Goal: Use online tool/utility: Utilize a website feature to perform a specific function

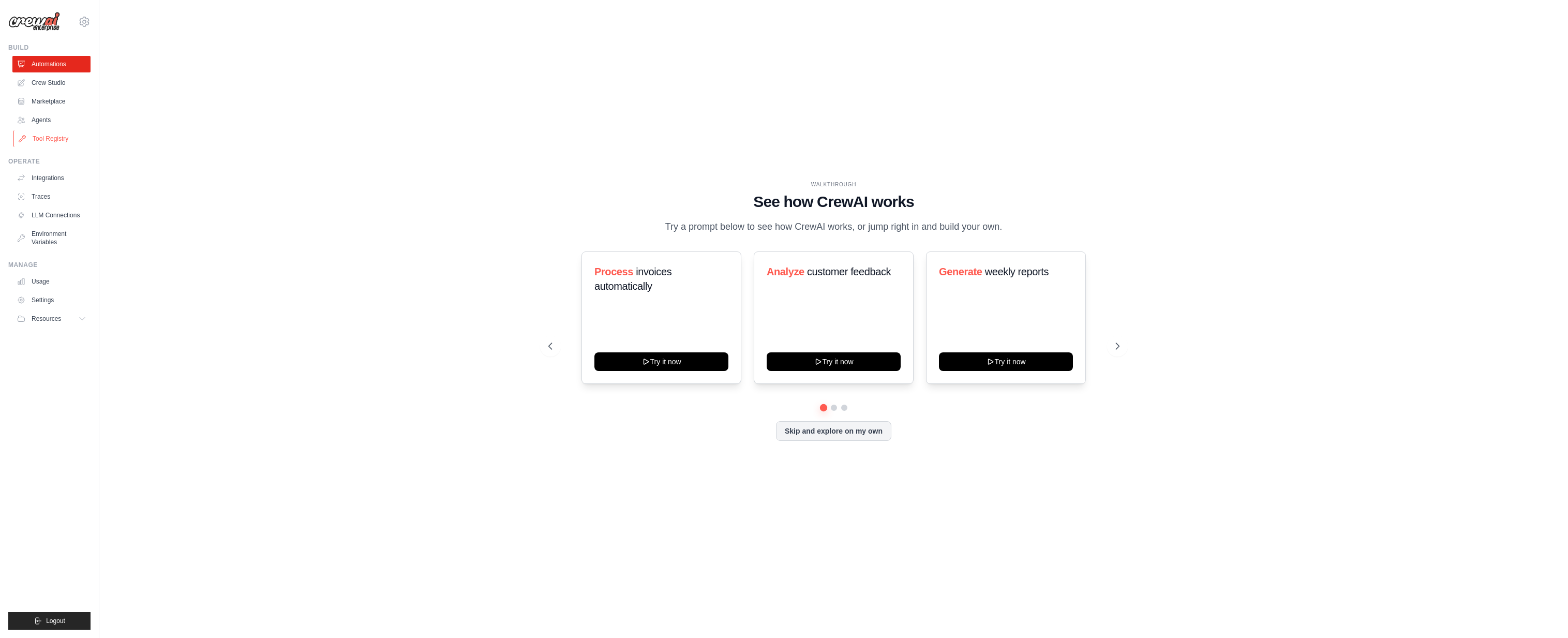
click at [56, 136] on link "Tool Registry" at bounding box center [52, 138] width 78 height 16
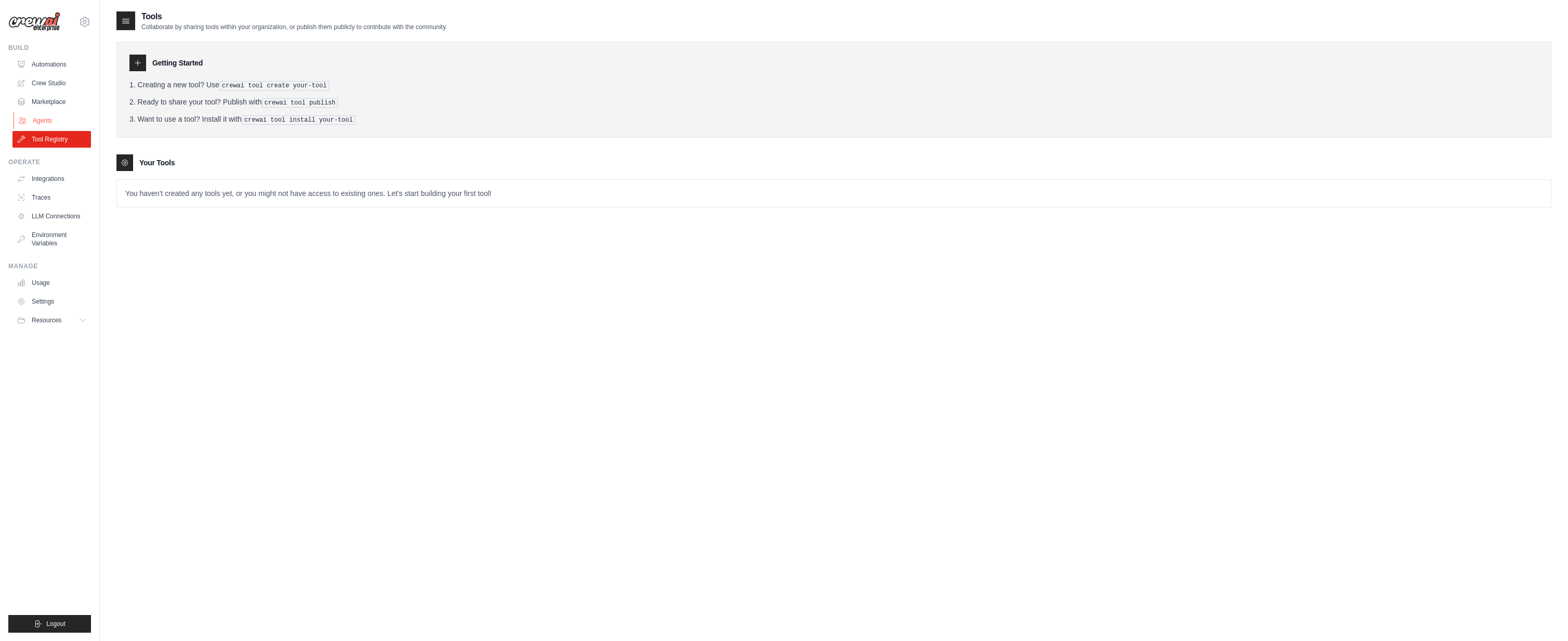
click at [49, 118] on link "Agents" at bounding box center [52, 121] width 78 height 16
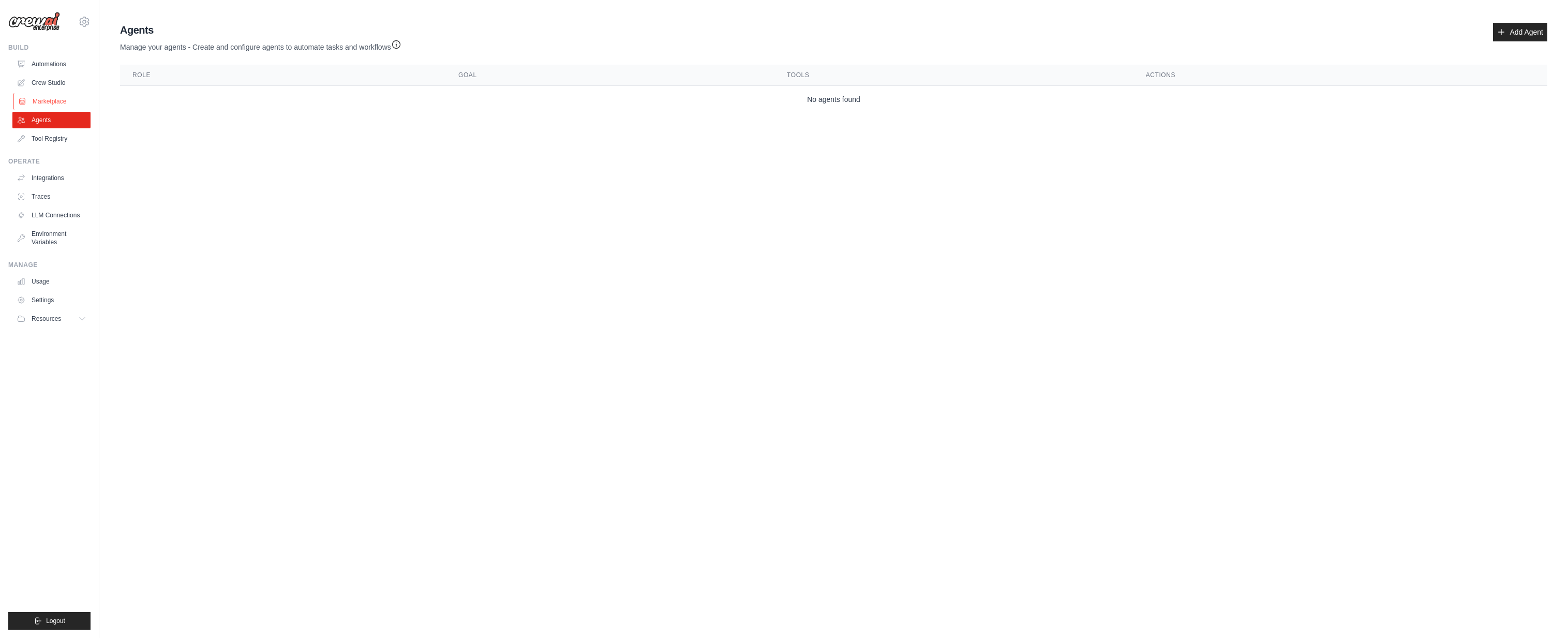
click at [58, 103] on link "Marketplace" at bounding box center [52, 101] width 78 height 16
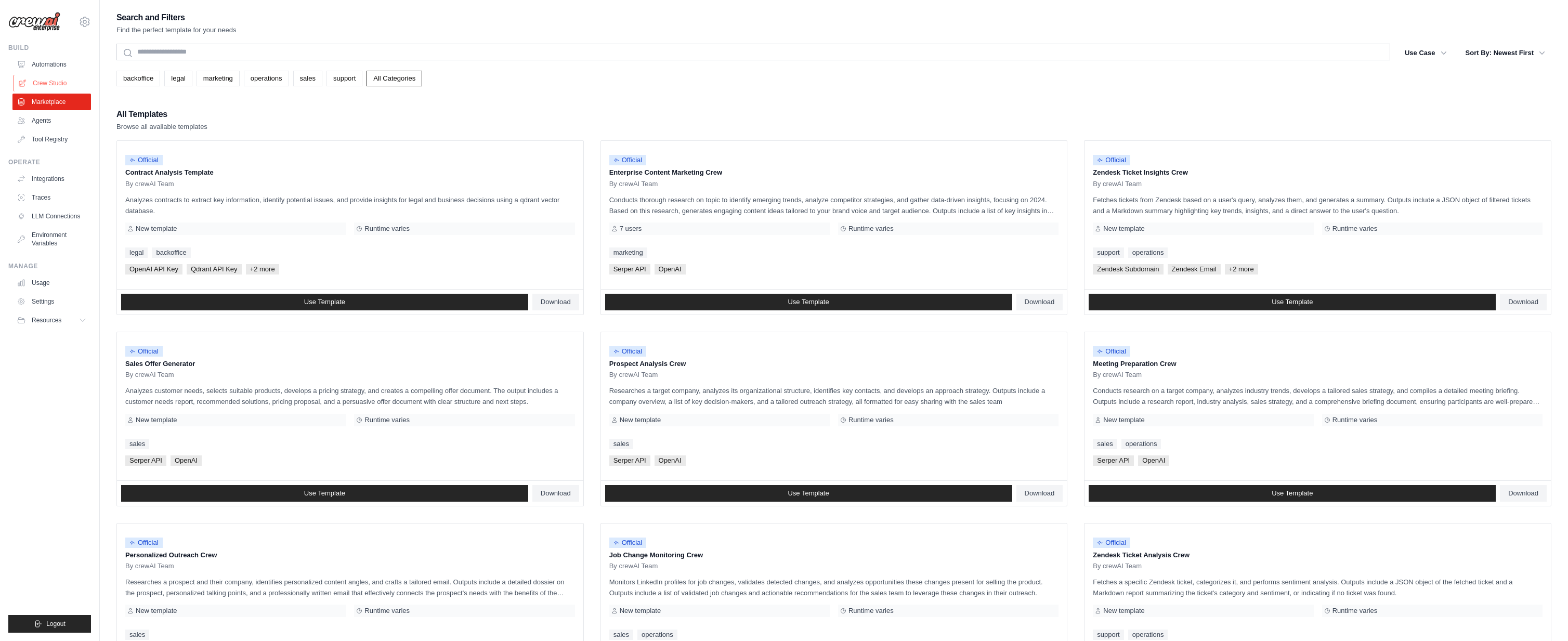
click at [57, 77] on link "Crew Studio" at bounding box center [52, 83] width 78 height 16
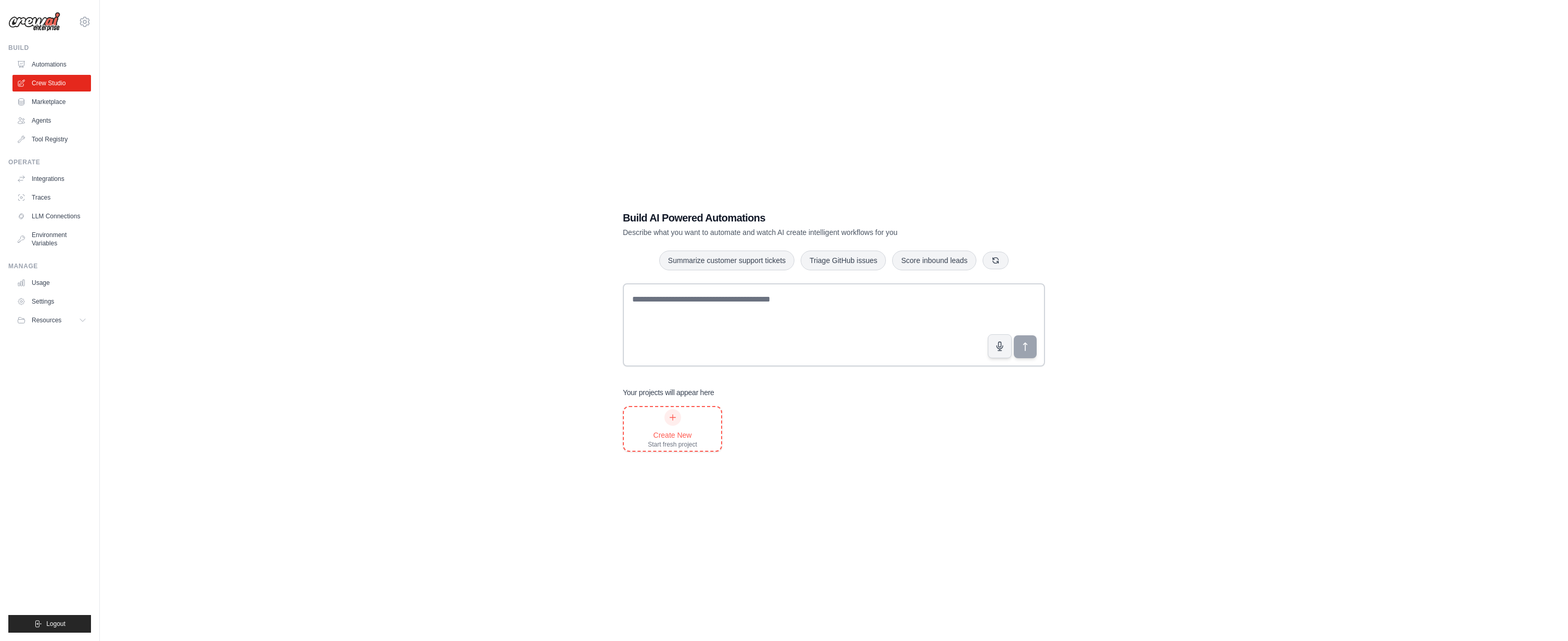
click at [697, 434] on div "Create New Start fresh project" at bounding box center [673, 429] width 97 height 44
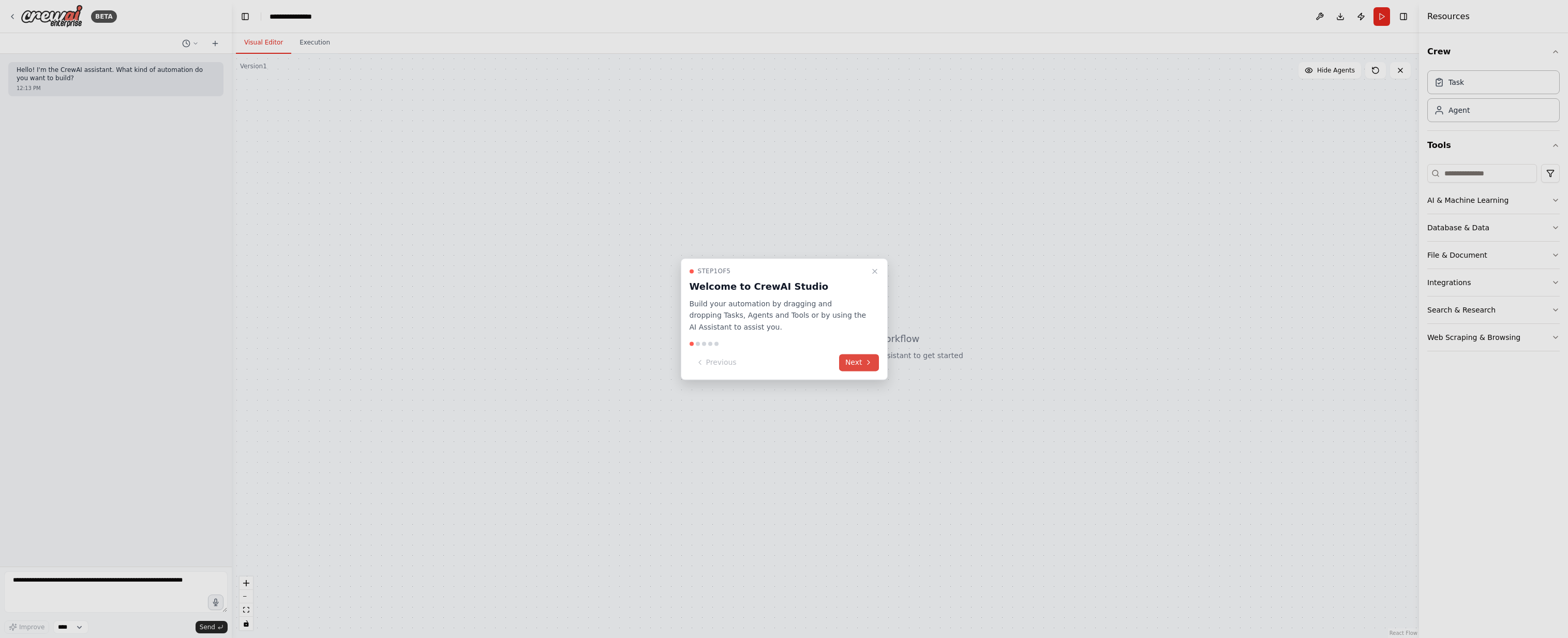
click at [858, 364] on button "Next" at bounding box center [859, 362] width 40 height 17
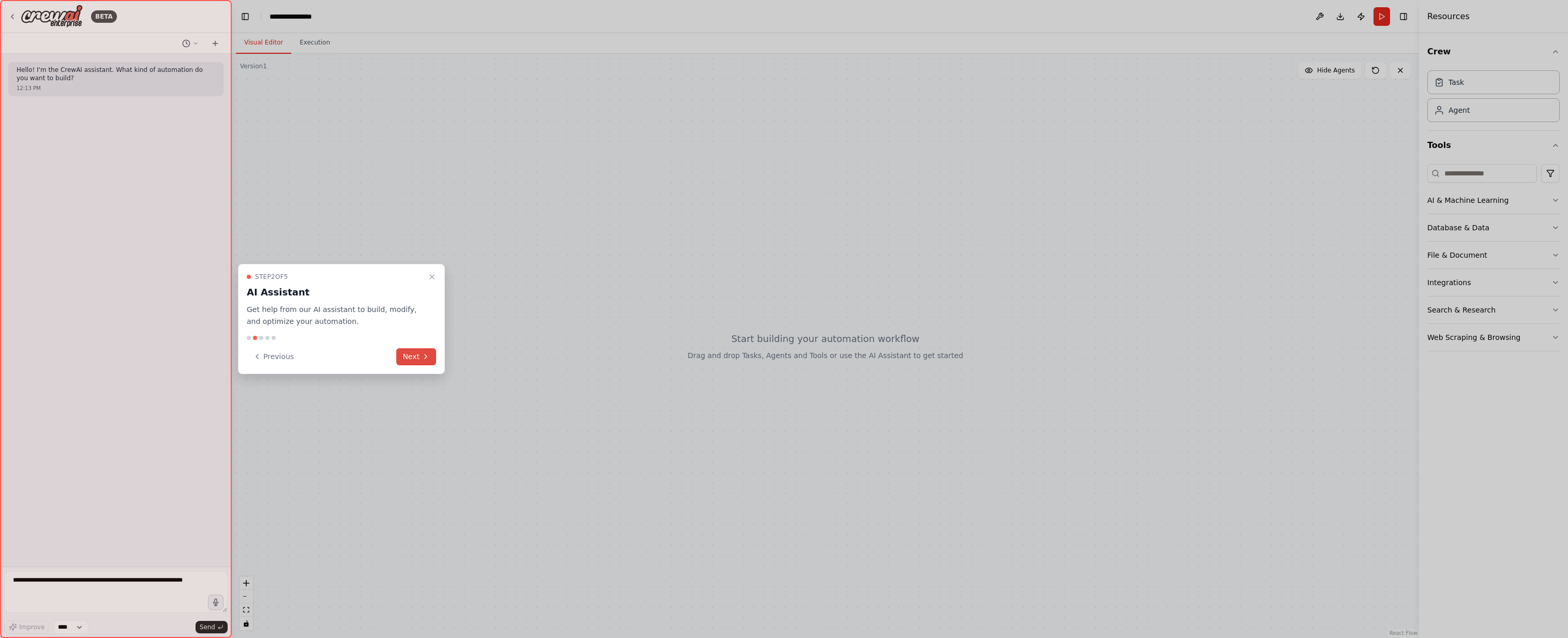
click at [418, 361] on button "Next" at bounding box center [416, 356] width 40 height 17
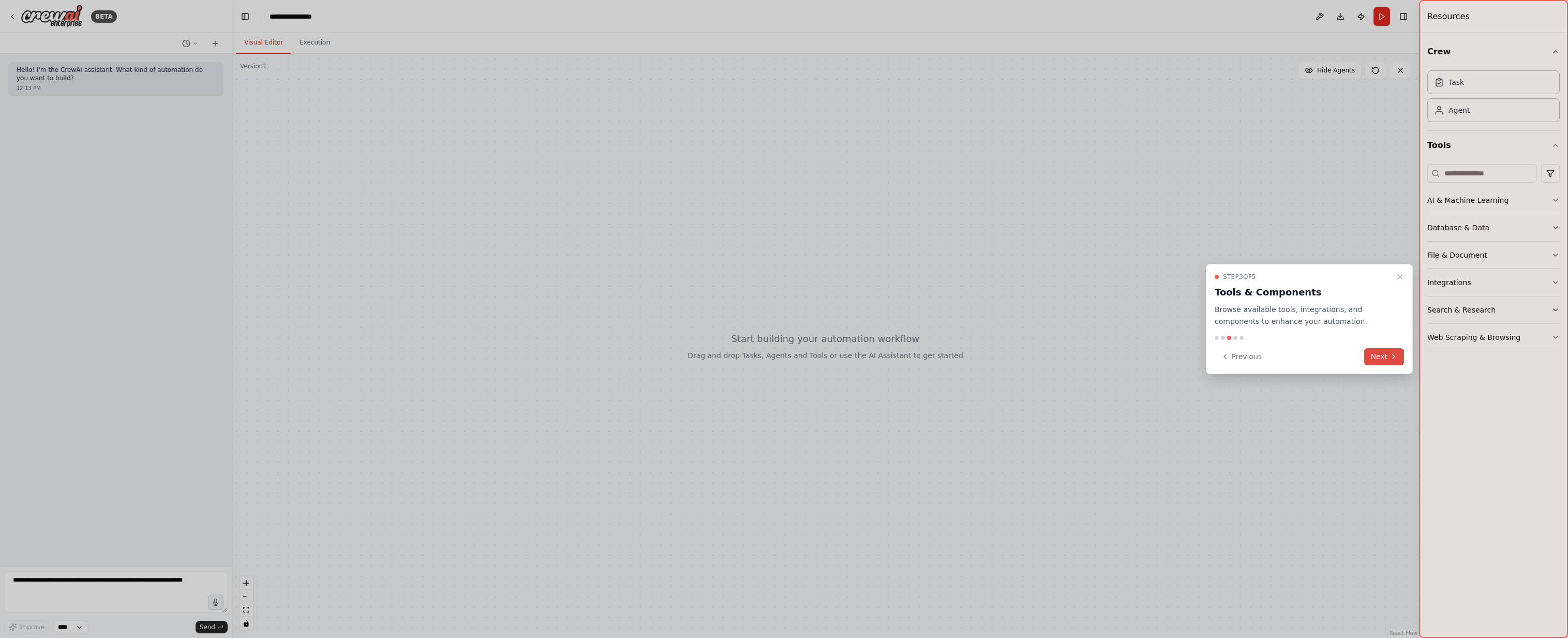
click at [1382, 356] on button "Next" at bounding box center [1384, 356] width 40 height 17
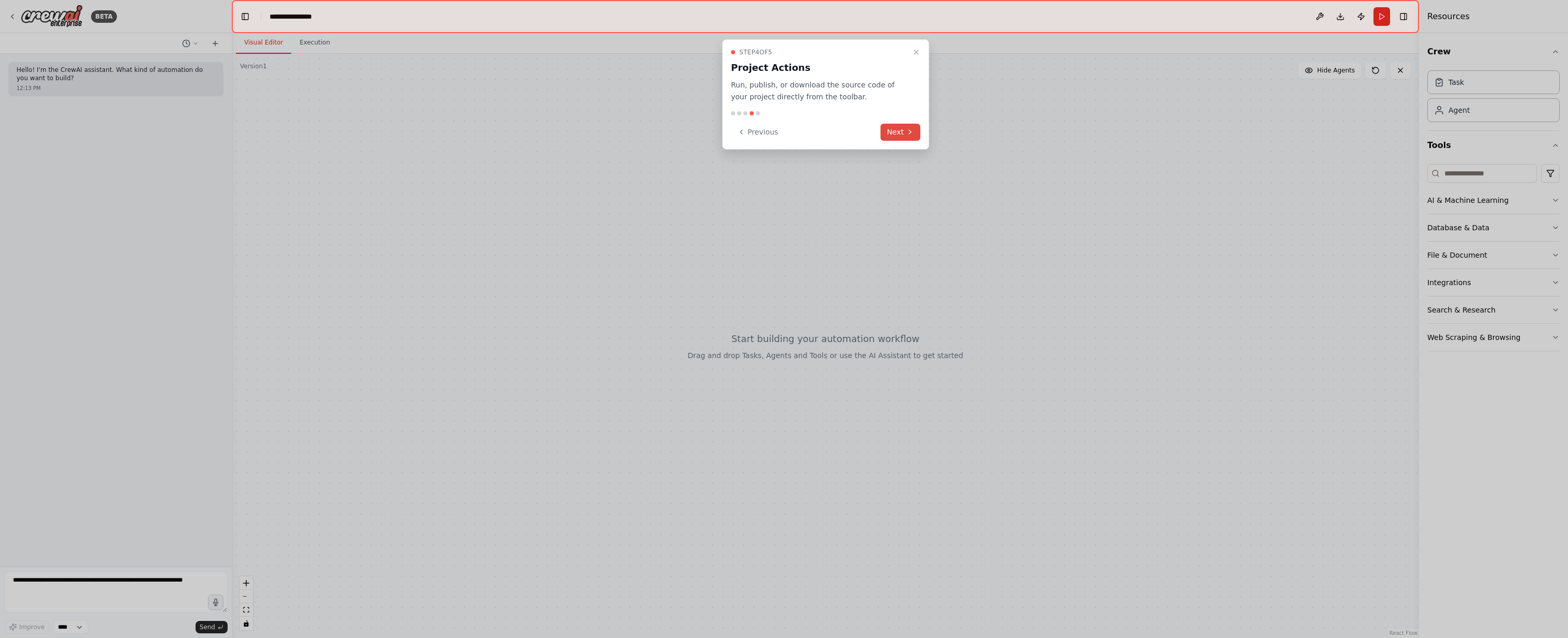
click at [907, 132] on icon at bounding box center [909, 132] width 8 height 8
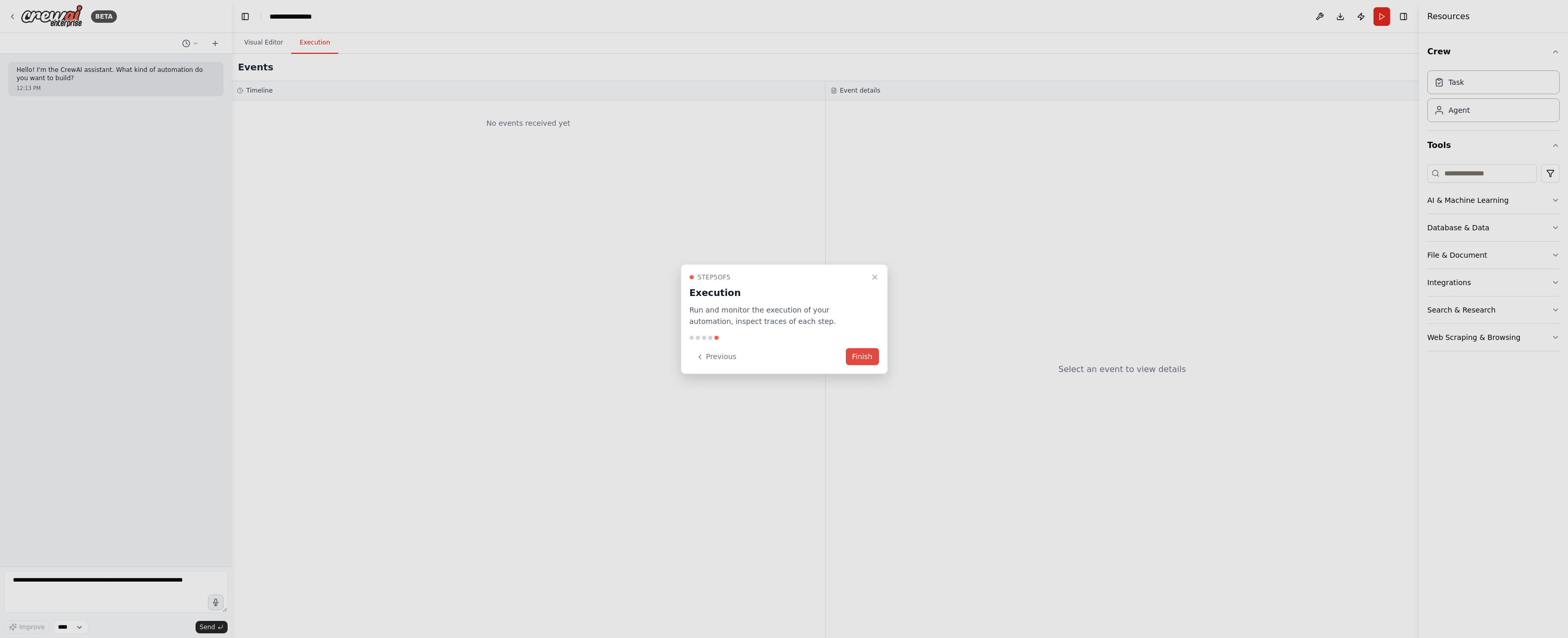
click at [863, 355] on button "Finish" at bounding box center [862, 356] width 33 height 17
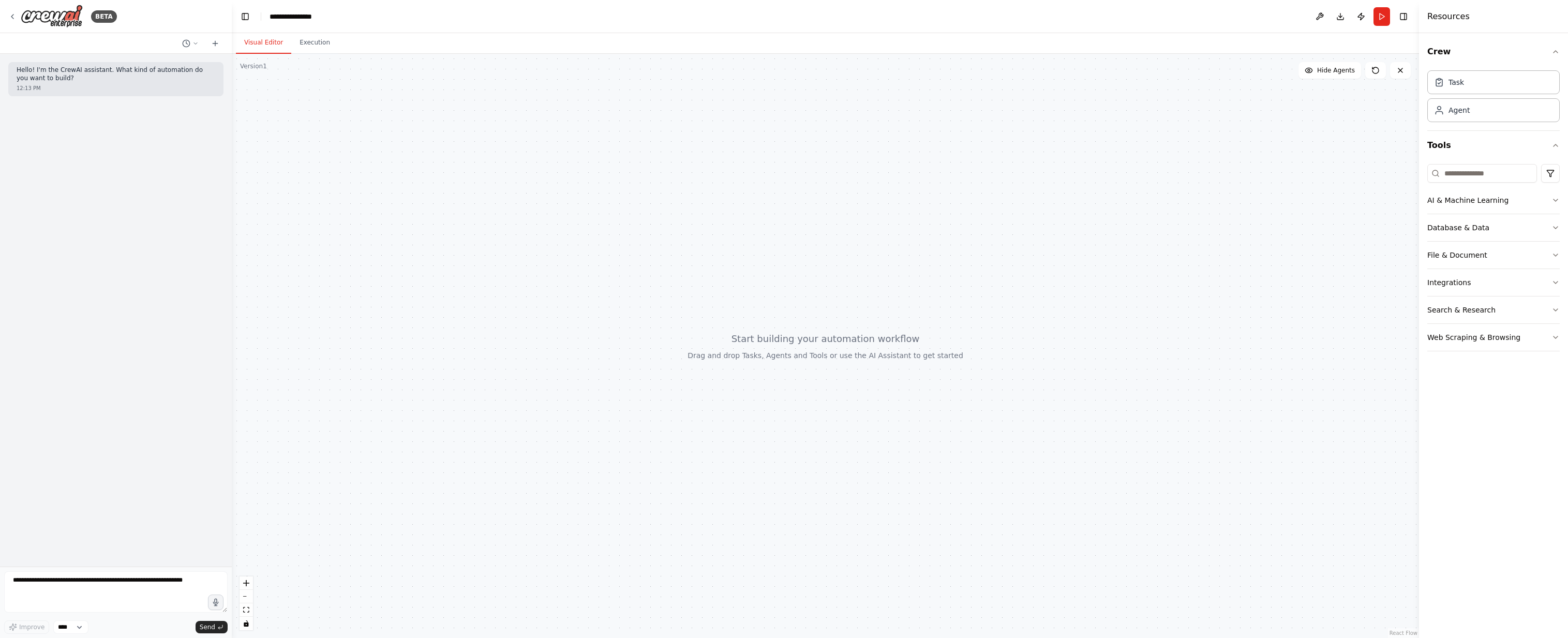
click at [83, 117] on div "Hello! I'm the CrewAI assistant. What kind of automation do you want to build? …" at bounding box center [116, 310] width 231 height 513
click at [312, 48] on button "Execution" at bounding box center [314, 43] width 47 height 22
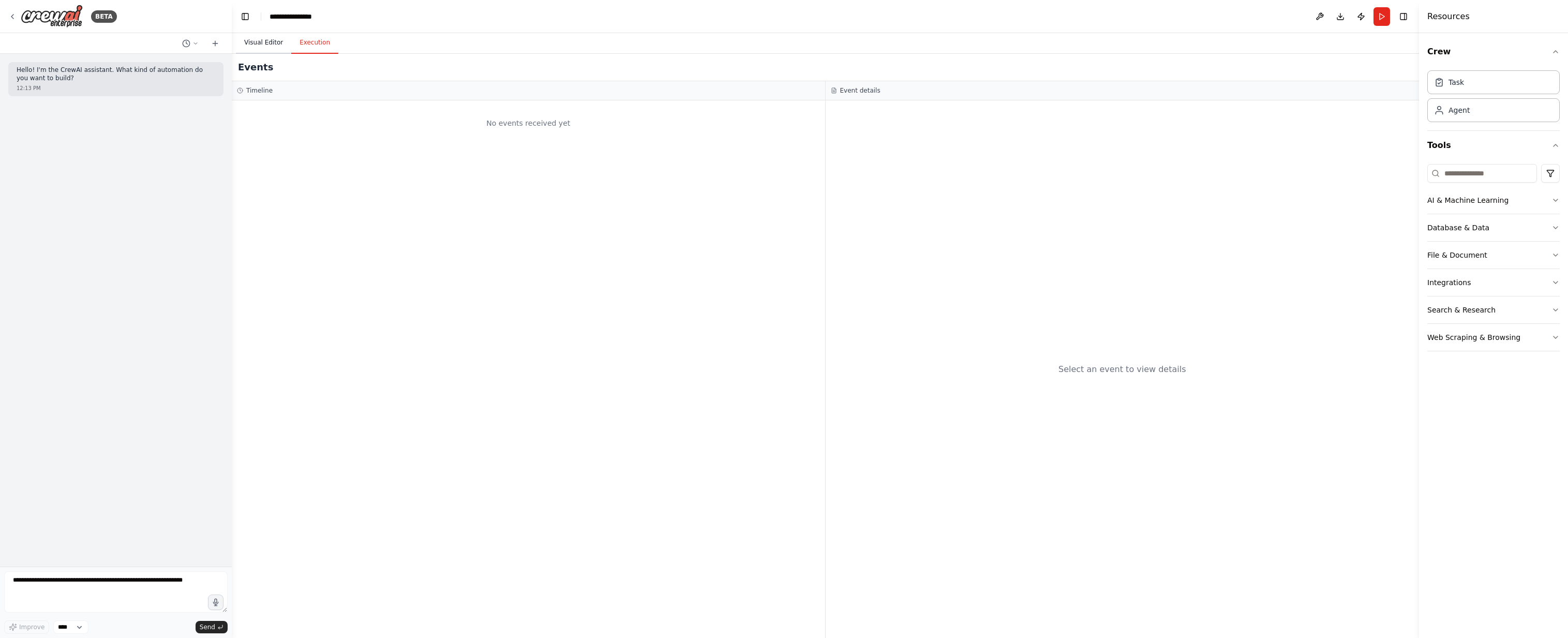
click at [274, 47] on button "Visual Editor" at bounding box center [264, 43] width 55 height 22
